Goal: Information Seeking & Learning: Find specific fact

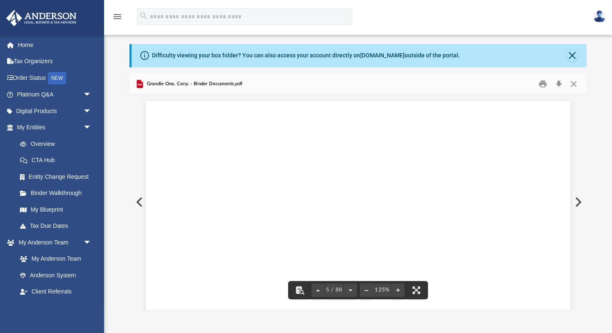
scroll to position [2247, 0]
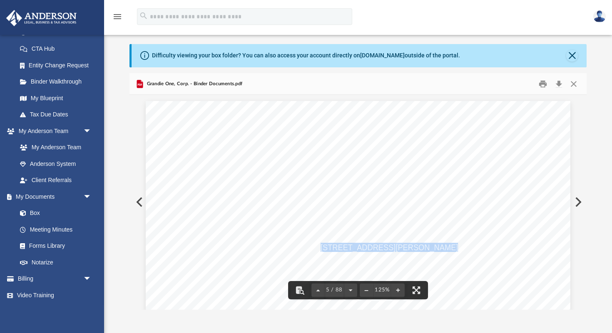
click at [140, 201] on button "Preview" at bounding box center [138, 202] width 18 height 23
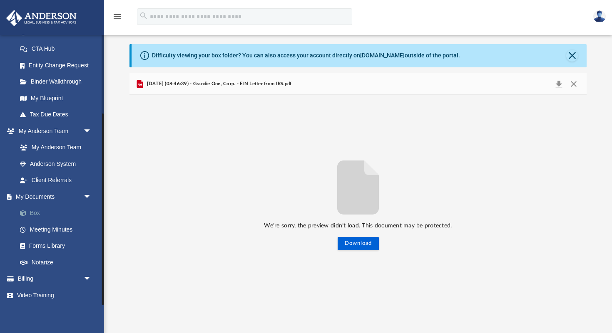
click at [39, 210] on link "Box" at bounding box center [58, 213] width 92 height 17
click at [31, 211] on link "Box" at bounding box center [58, 213] width 92 height 17
click at [572, 51] on button "Close" at bounding box center [572, 56] width 12 height 12
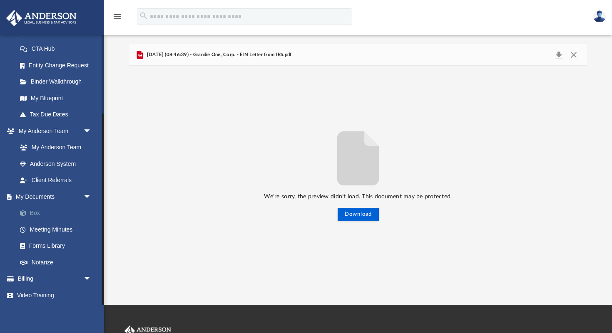
click at [34, 212] on link "Box" at bounding box center [58, 213] width 92 height 17
click at [575, 53] on button "Close" at bounding box center [573, 55] width 15 height 12
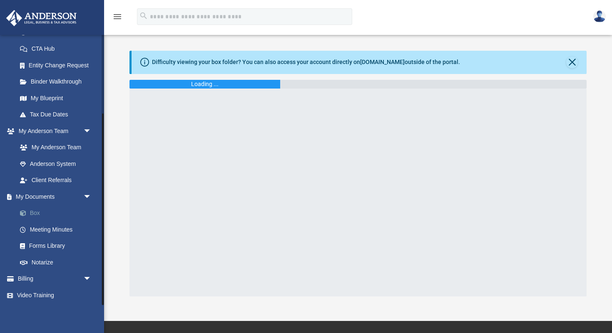
click at [42, 209] on link "Box" at bounding box center [58, 213] width 92 height 17
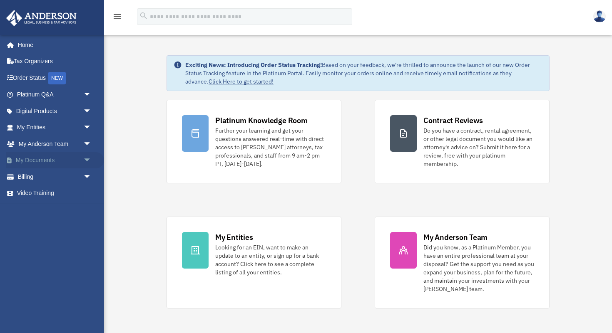
click at [39, 159] on link "My Documents arrow_drop_down" at bounding box center [55, 160] width 98 height 17
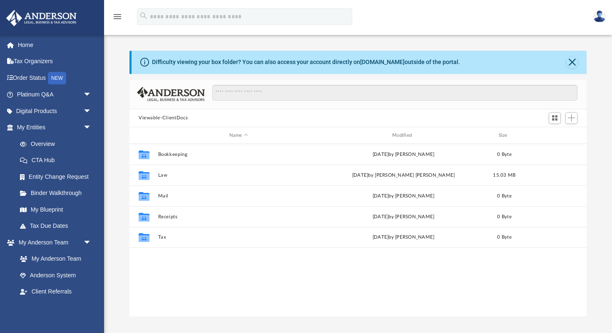
scroll to position [189, 457]
click at [572, 62] on button "Close" at bounding box center [572, 63] width 12 height 12
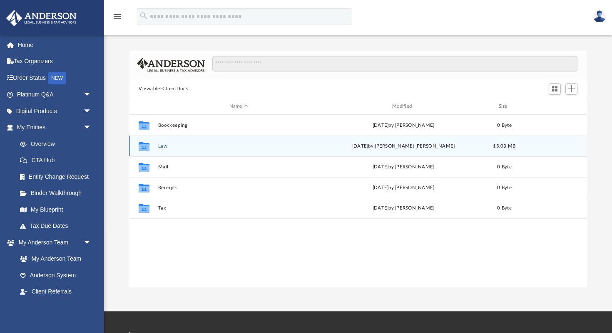
click at [251, 142] on div "Collaborated Folder Law Thu Oct 2 2025 by Gustavo Canales Corona 15.03 MB" at bounding box center [357, 146] width 457 height 21
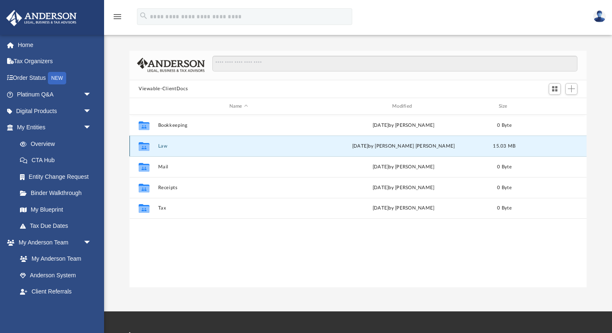
click at [161, 147] on button "Law" at bounding box center [238, 146] width 161 height 5
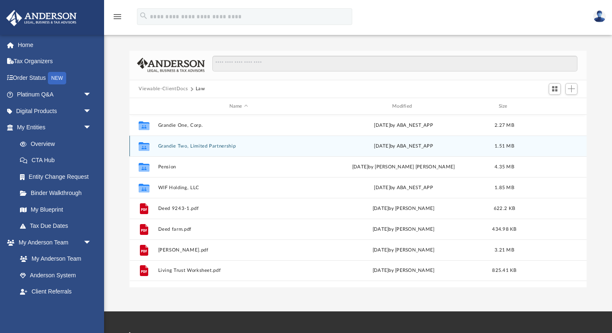
click at [161, 147] on button "Grandie Two, Limited Partnership" at bounding box center [238, 146] width 161 height 5
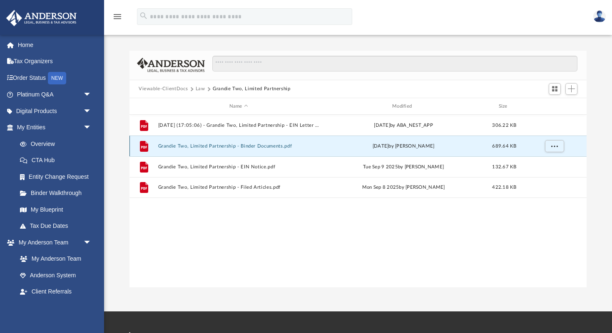
click at [173, 146] on button "Grandie Two, Limited Partnership - Binder Documents.pdf" at bounding box center [238, 146] width 161 height 5
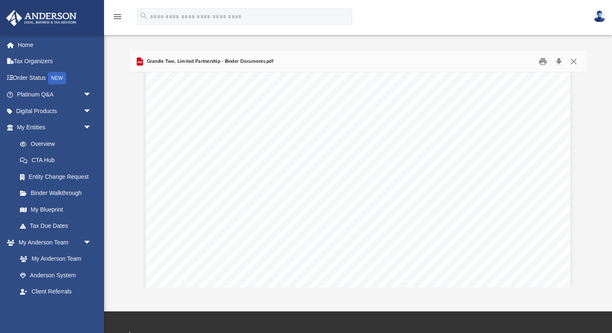
scroll to position [612, 0]
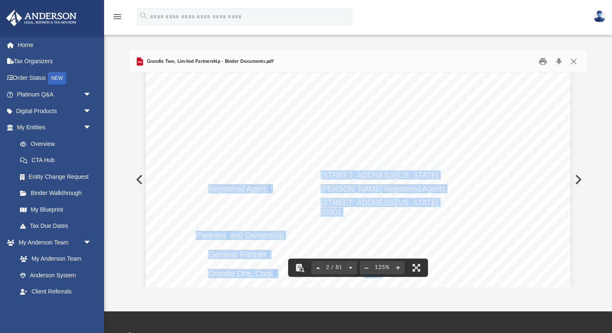
drag, startPoint x: 321, startPoint y: 174, endPoint x: 503, endPoint y: 176, distance: 182.7
click at [503, 176] on div "Overview of Grandie Two, Limited Partnership Entity Formation Information State…" at bounding box center [358, 302] width 424 height 549
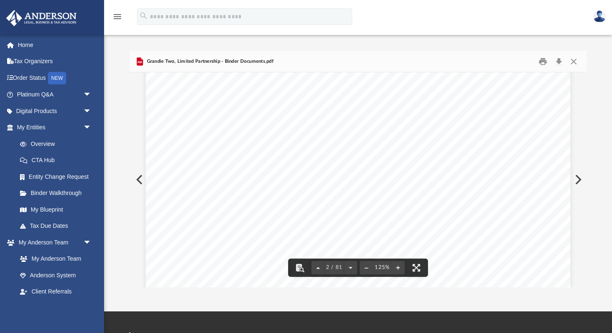
click at [438, 175] on span "1718 Capitol Avenue, Cheyenne, Wyoming 82001" at bounding box center [379, 175] width 118 height 8
drag, startPoint x: 490, startPoint y: 175, endPoint x: 378, endPoint y: 175, distance: 111.9
click at [378, 175] on div "Overview of Grandie Two, Limited Partnership Entity Formation Information State…" at bounding box center [358, 302] width 424 height 549
drag, startPoint x: 322, startPoint y: 175, endPoint x: 489, endPoint y: 172, distance: 167.3
click at [489, 172] on div "Overview of Grandie Two, Limited Partnership Entity Formation Information State…" at bounding box center [358, 302] width 424 height 549
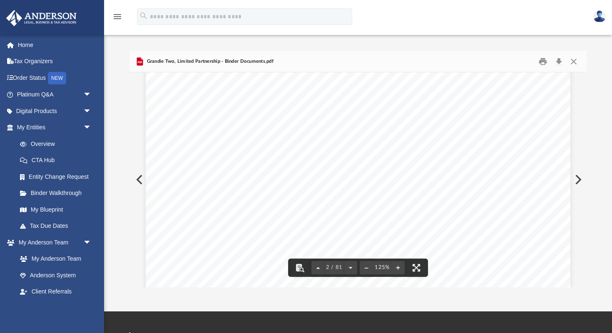
click at [324, 176] on span "1718 Capitol Avenue, Cheyenne, Wyoming 82001" at bounding box center [379, 175] width 118 height 8
drag, startPoint x: 321, startPoint y: 176, endPoint x: 487, endPoint y: 176, distance: 166.0
click at [438, 176] on span "1718 Capitol Avenue, Cheyenne, Wyoming 82001" at bounding box center [379, 175] width 118 height 8
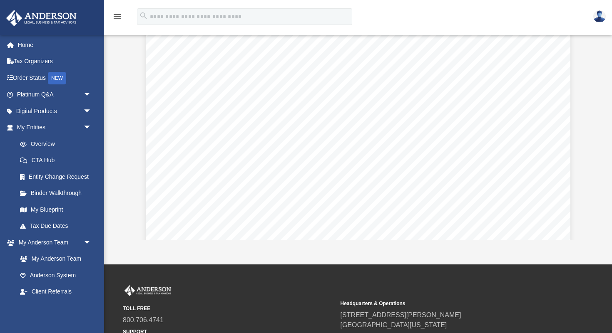
scroll to position [1403, 0]
